Goal: Task Accomplishment & Management: Manage account settings

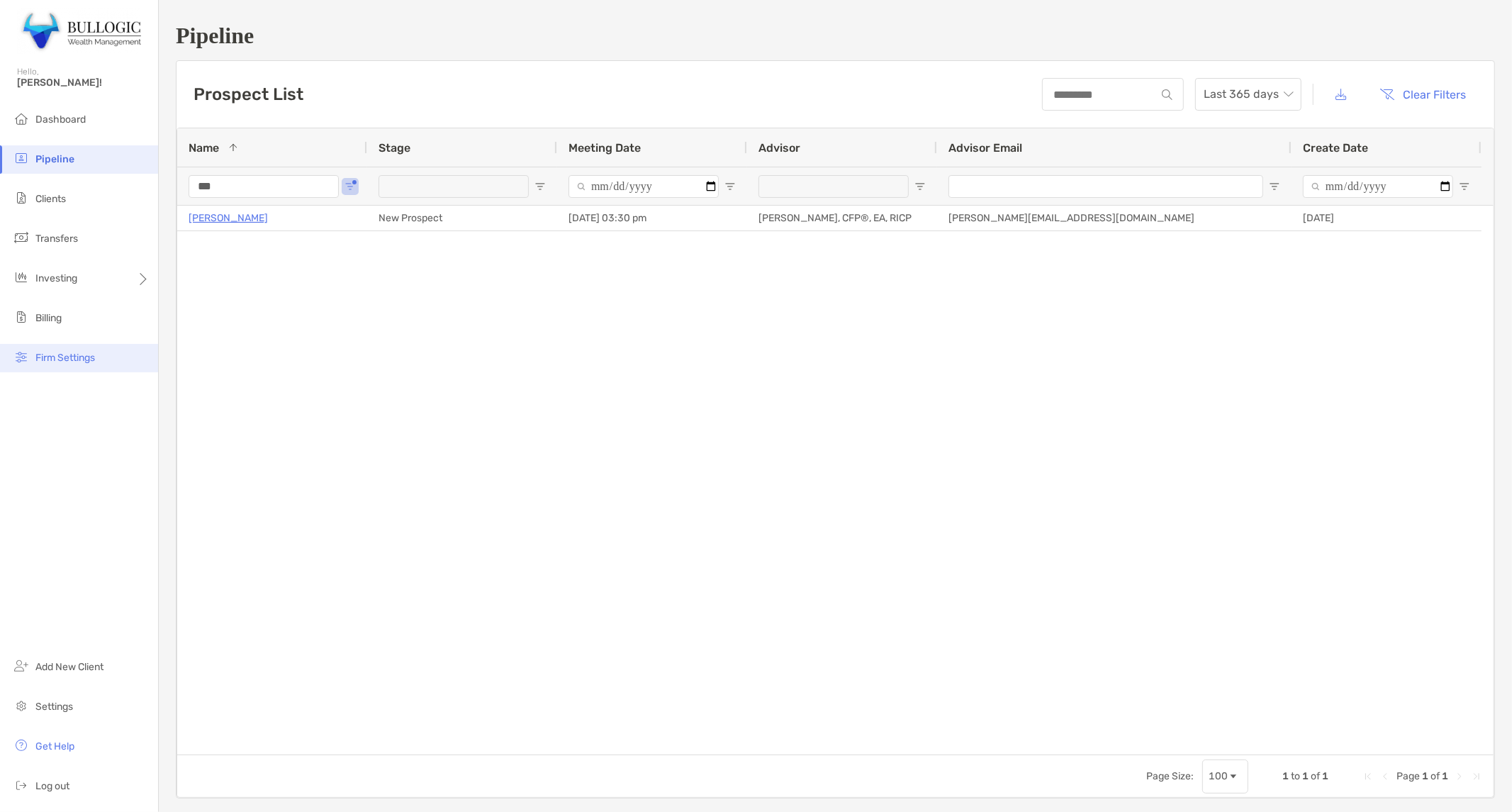
click at [95, 361] on span "Firm Settings" at bounding box center [65, 358] width 60 height 12
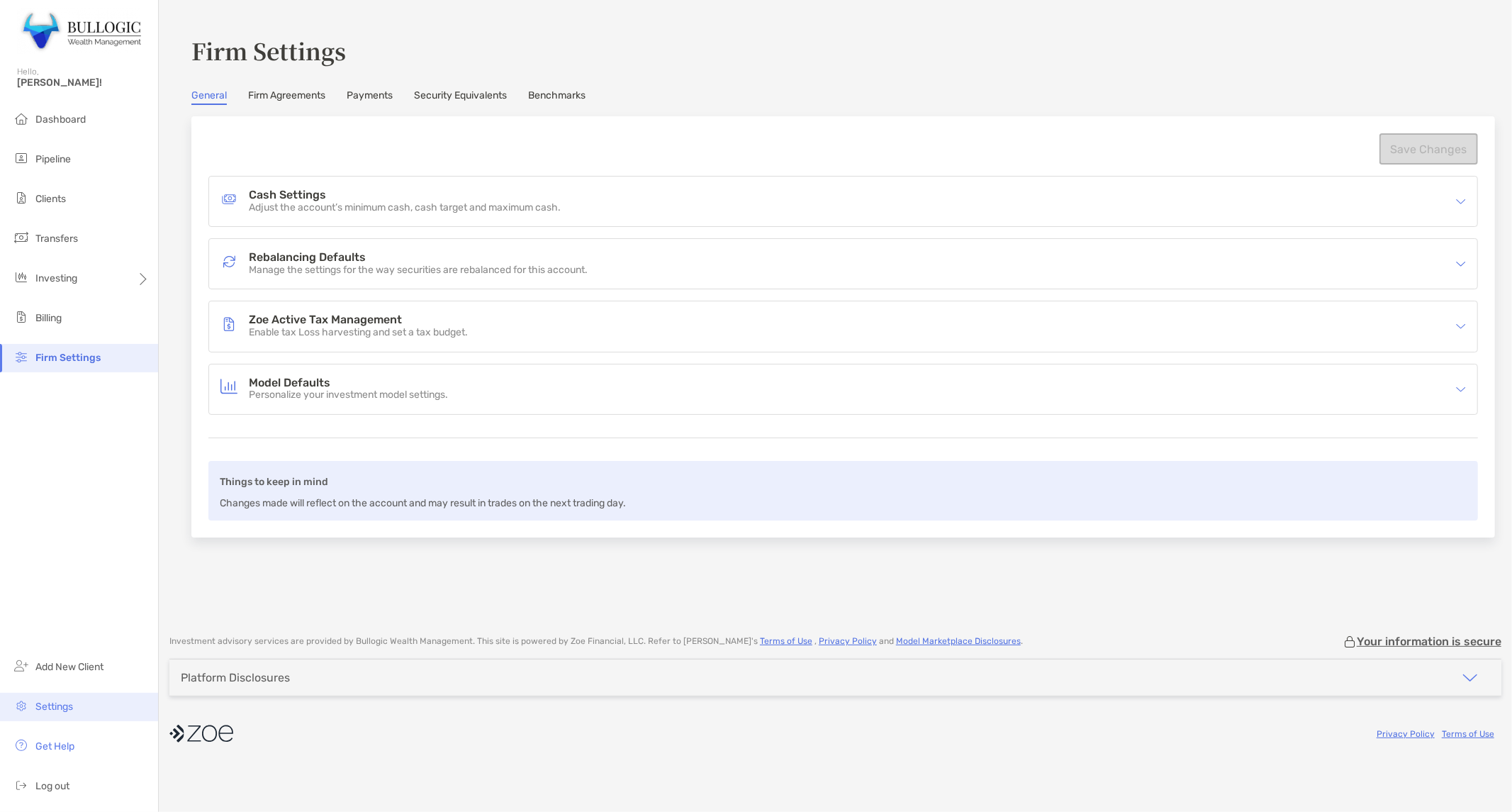
click at [124, 699] on li "Settings" at bounding box center [79, 707] width 158 height 29
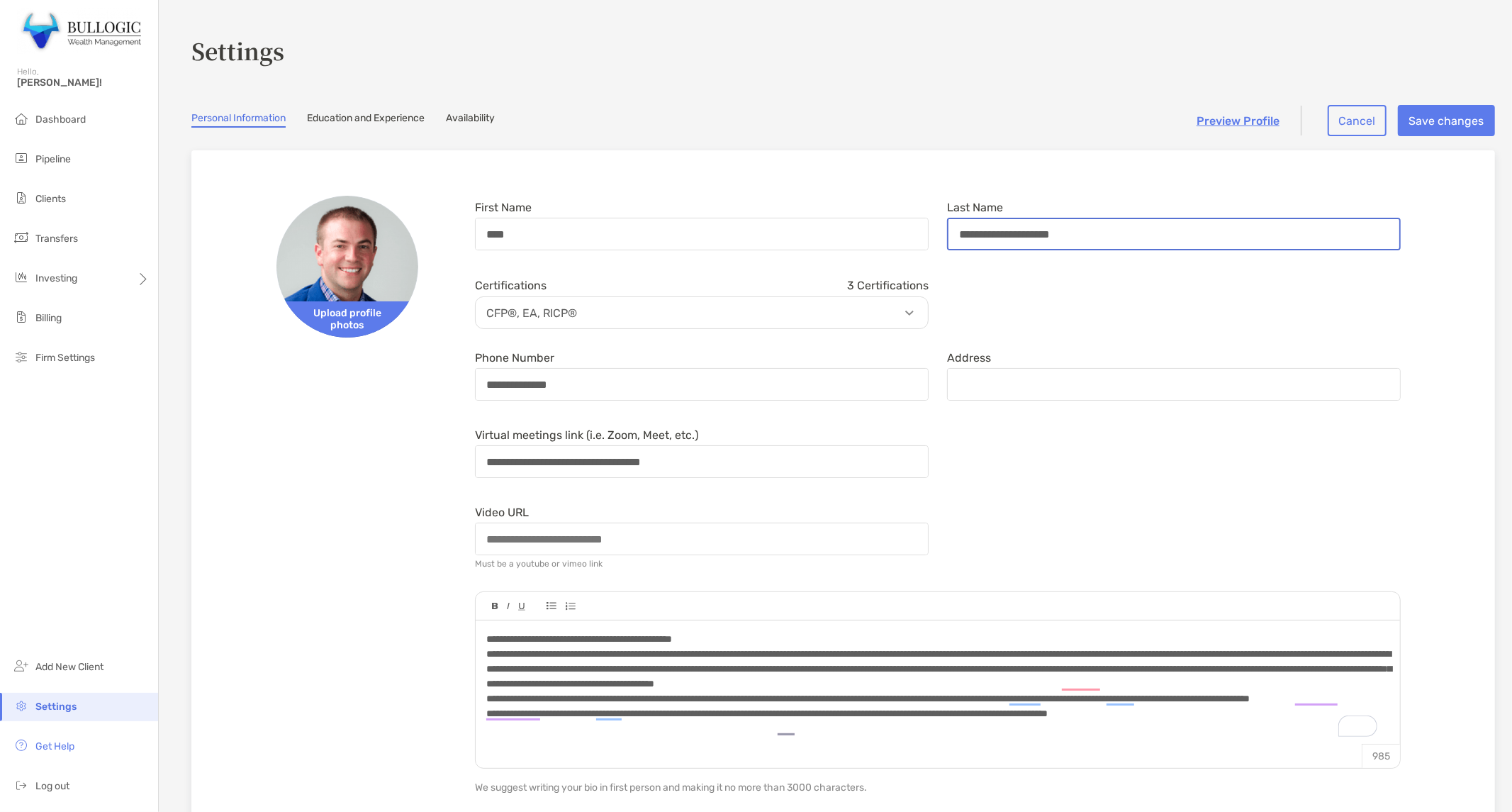
click at [1043, 229] on input "**********" at bounding box center [1173, 234] width 451 height 29
type input "**********"
click at [1400, 107] on button "Save changes" at bounding box center [1446, 121] width 97 height 31
click at [351, 124] on link "Education and Experience" at bounding box center [366, 119] width 118 height 15
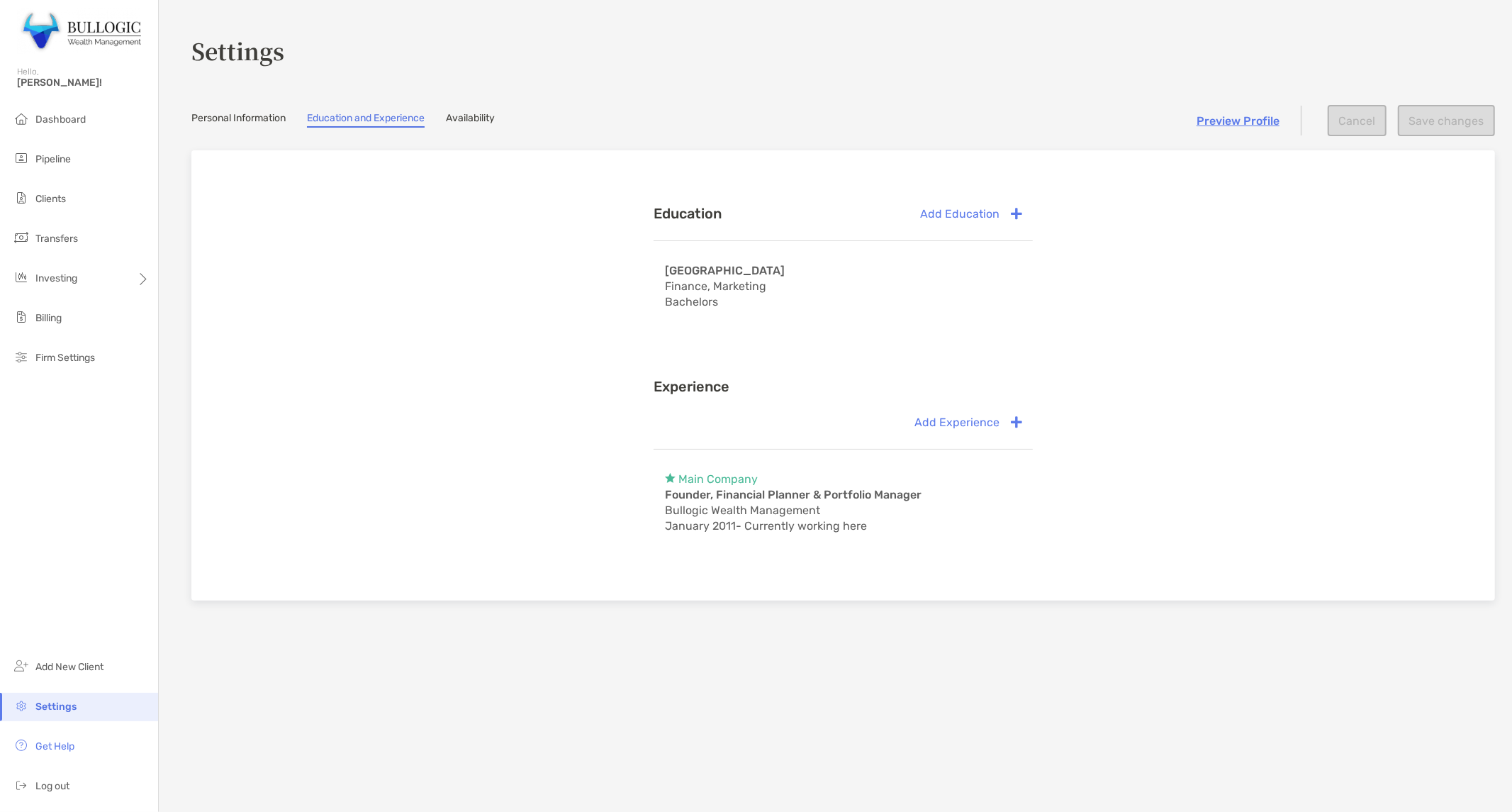
click at [283, 119] on link "Personal Information" at bounding box center [239, 119] width 94 height 15
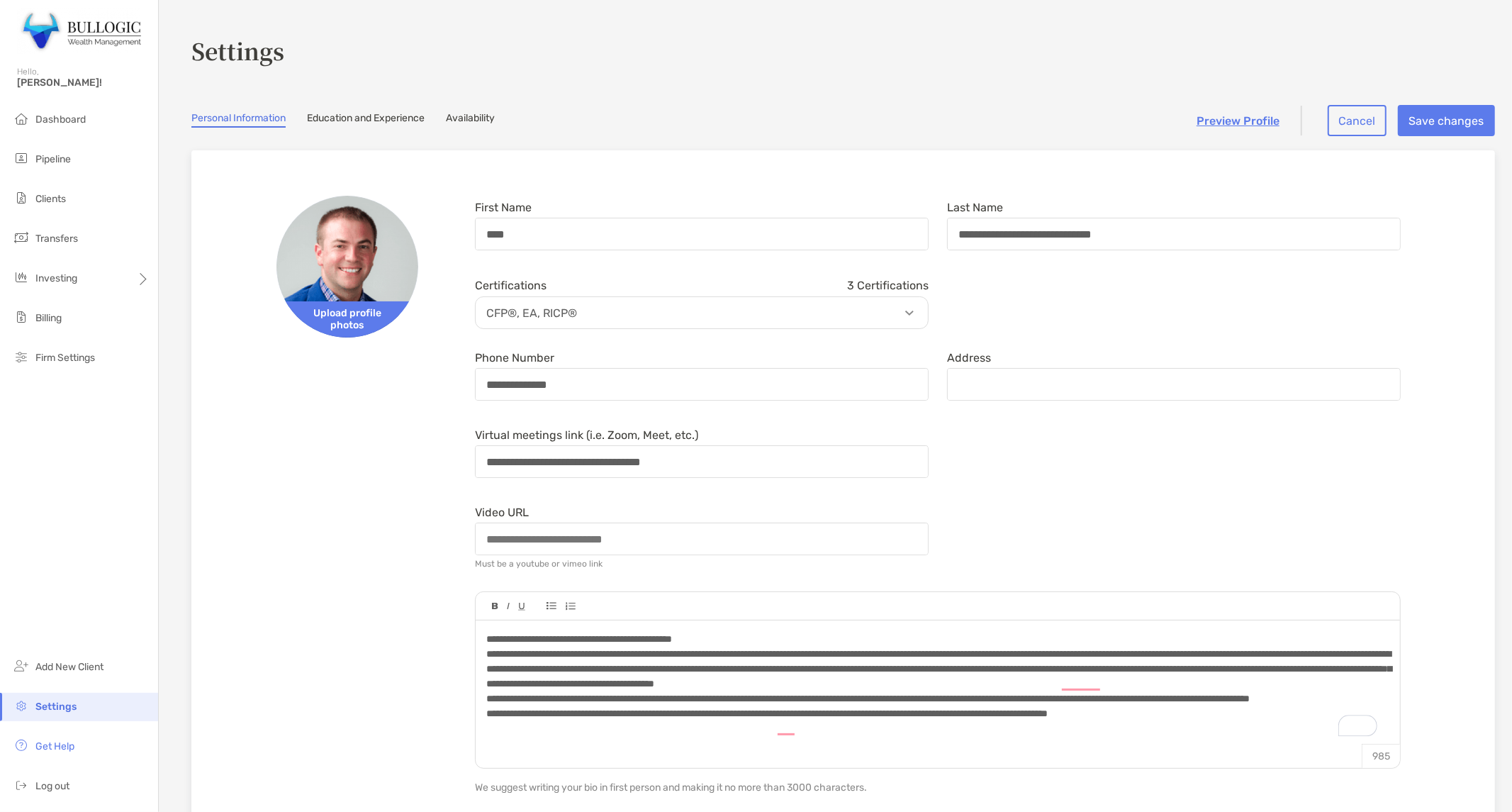
click at [464, 124] on link "Availability" at bounding box center [470, 119] width 49 height 15
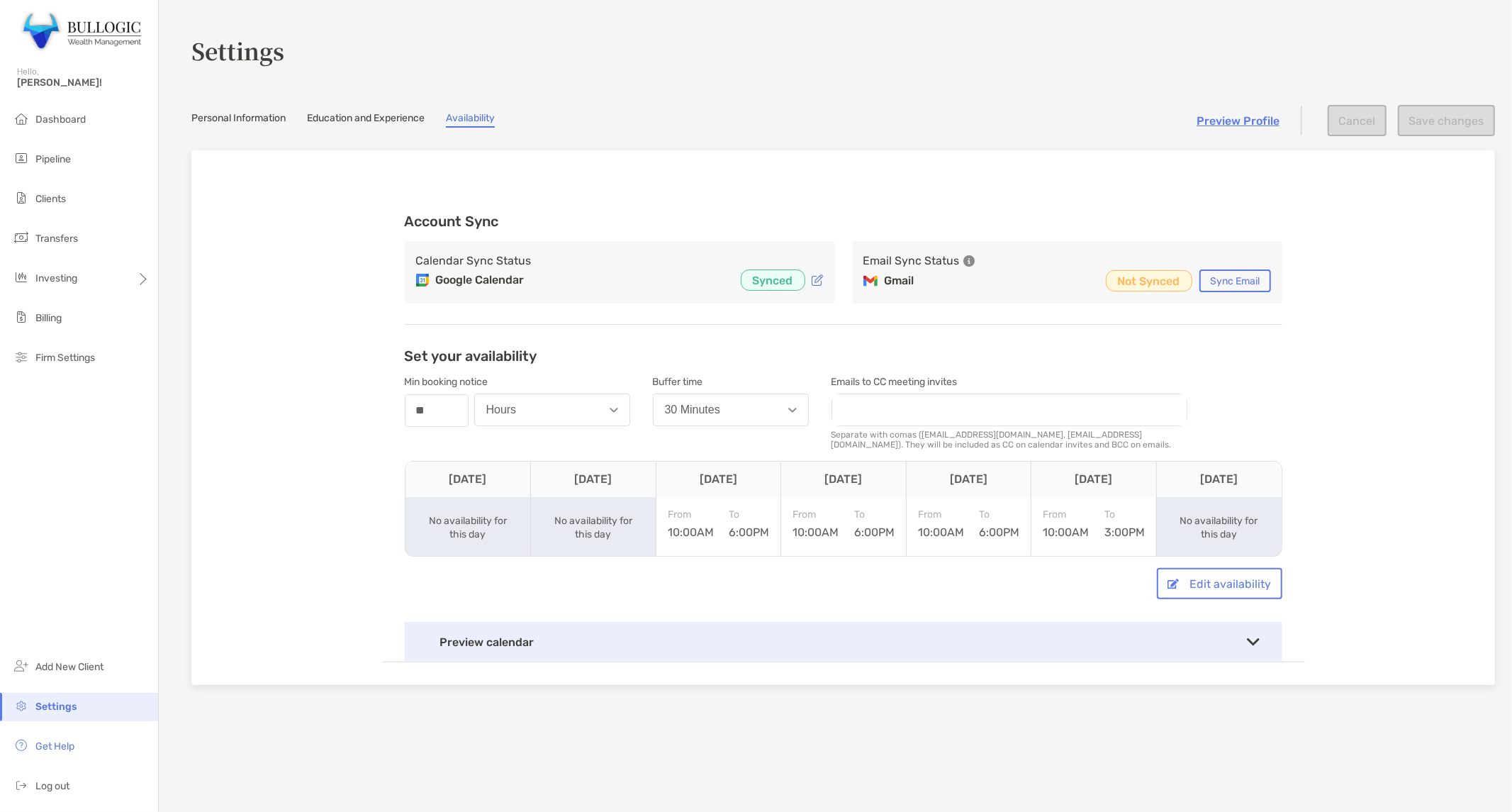
click at [1019, 634] on div "Preview calendar" at bounding box center [844, 642] width 877 height 40
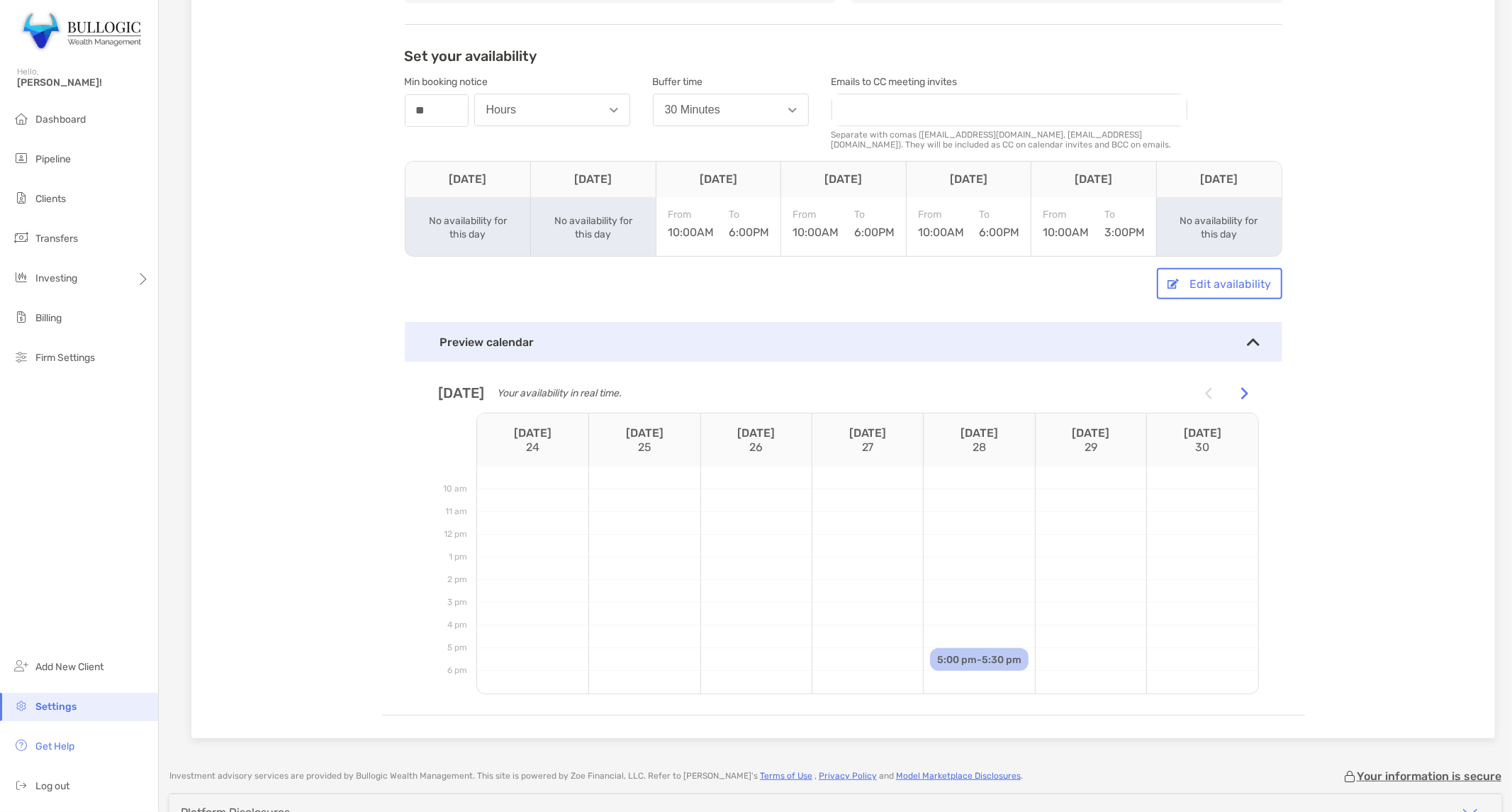
scroll to position [384, 0]
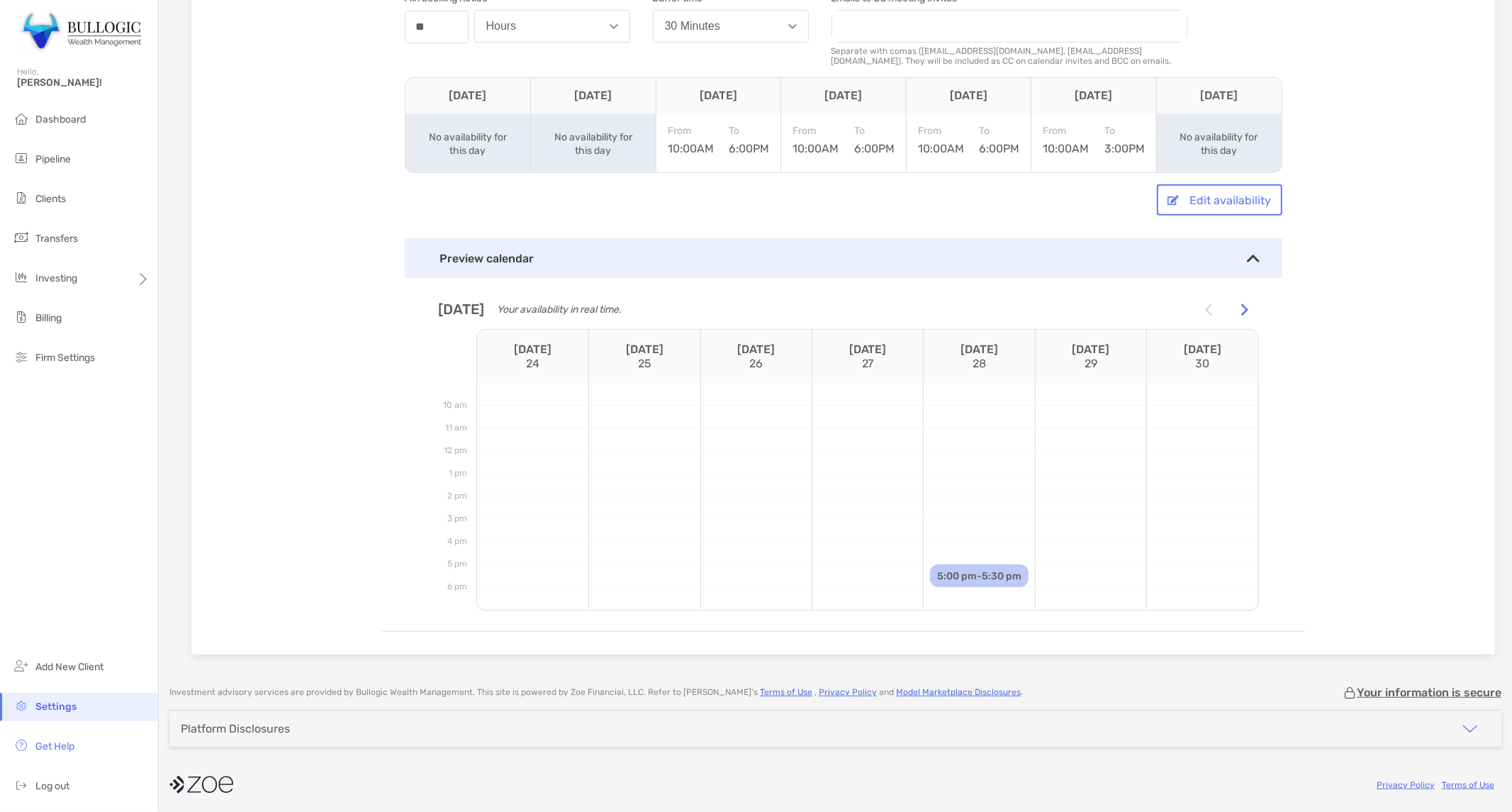
click at [1241, 303] on img at bounding box center [1245, 309] width 7 height 13
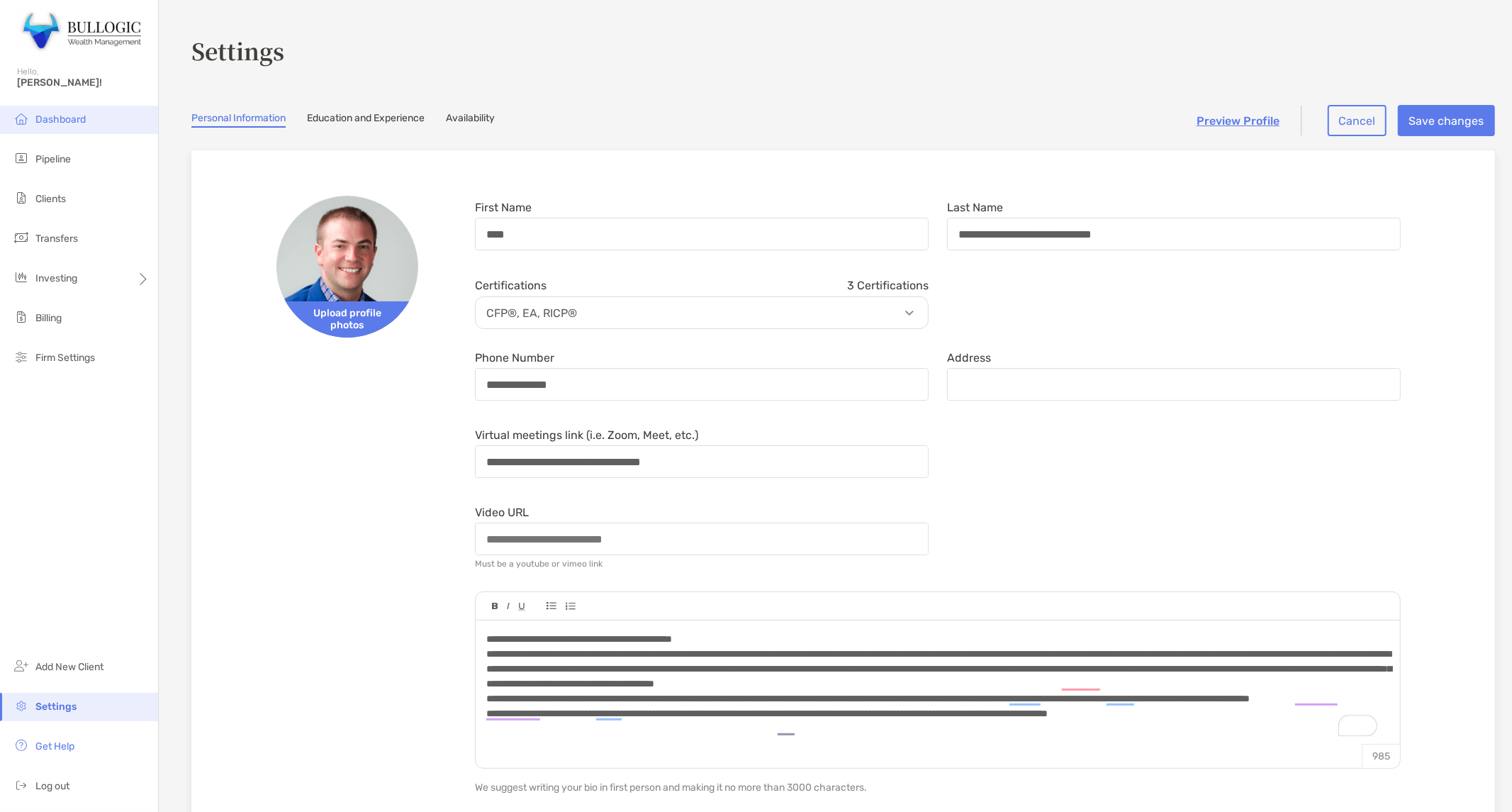
click at [80, 126] on li "Dashboard" at bounding box center [79, 119] width 158 height 29
